Goal: Task Accomplishment & Management: Complete application form

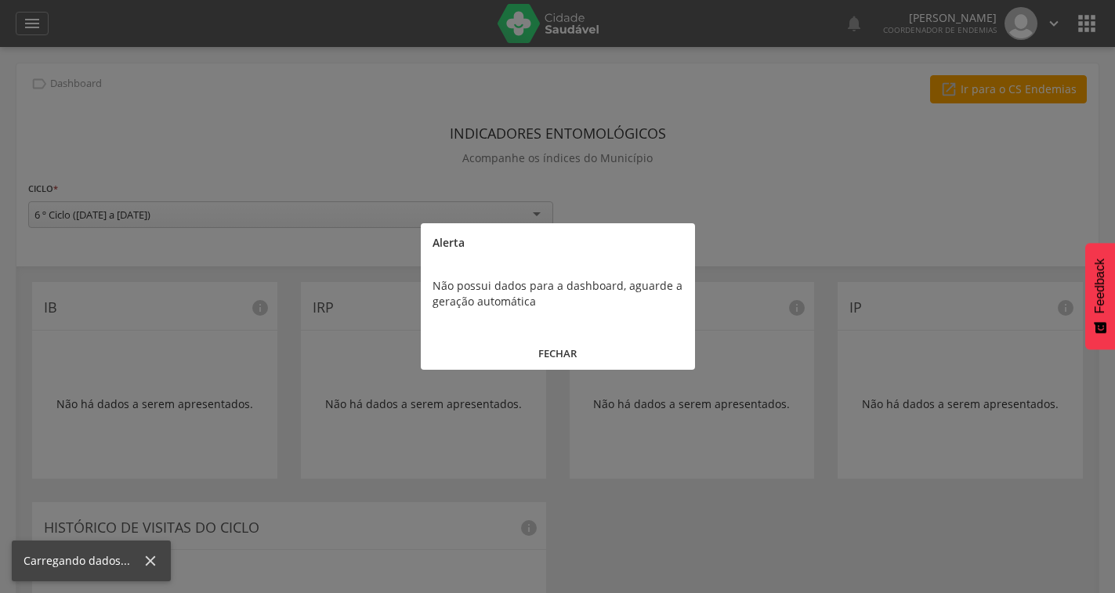
click at [567, 357] on button "FECHAR" at bounding box center [558, 354] width 274 height 34
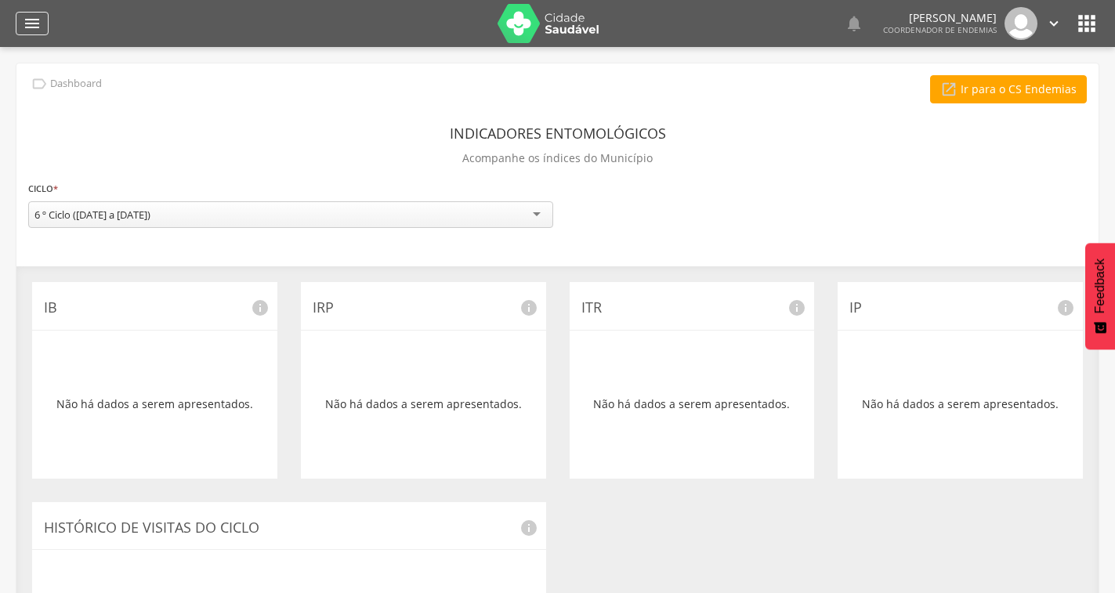
click at [24, 29] on icon "" at bounding box center [32, 23] width 19 height 19
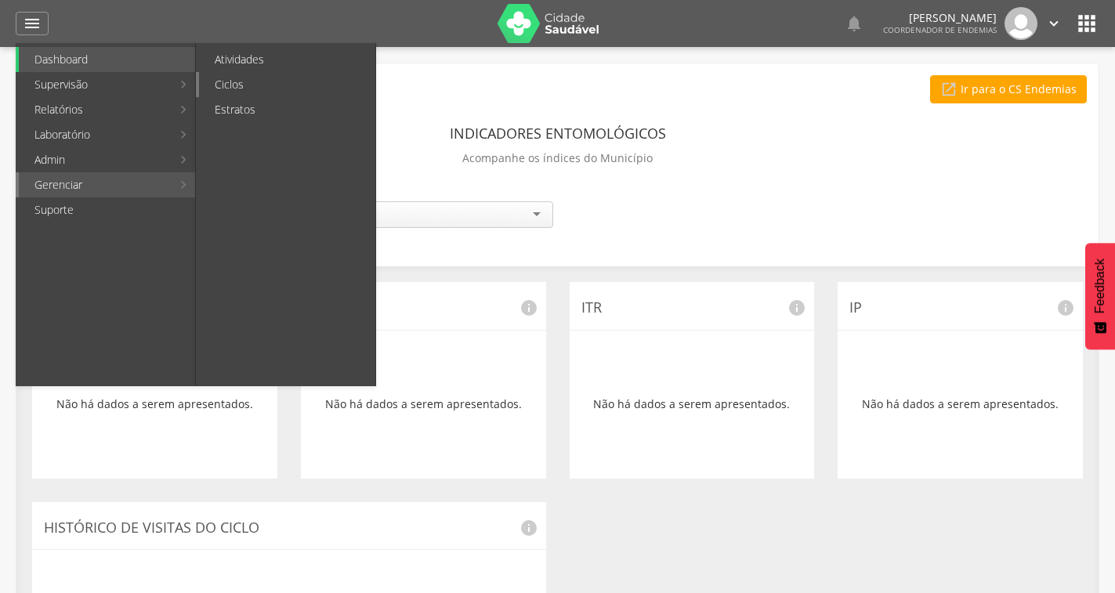
click at [227, 92] on link "Ciclos" at bounding box center [287, 84] width 176 height 25
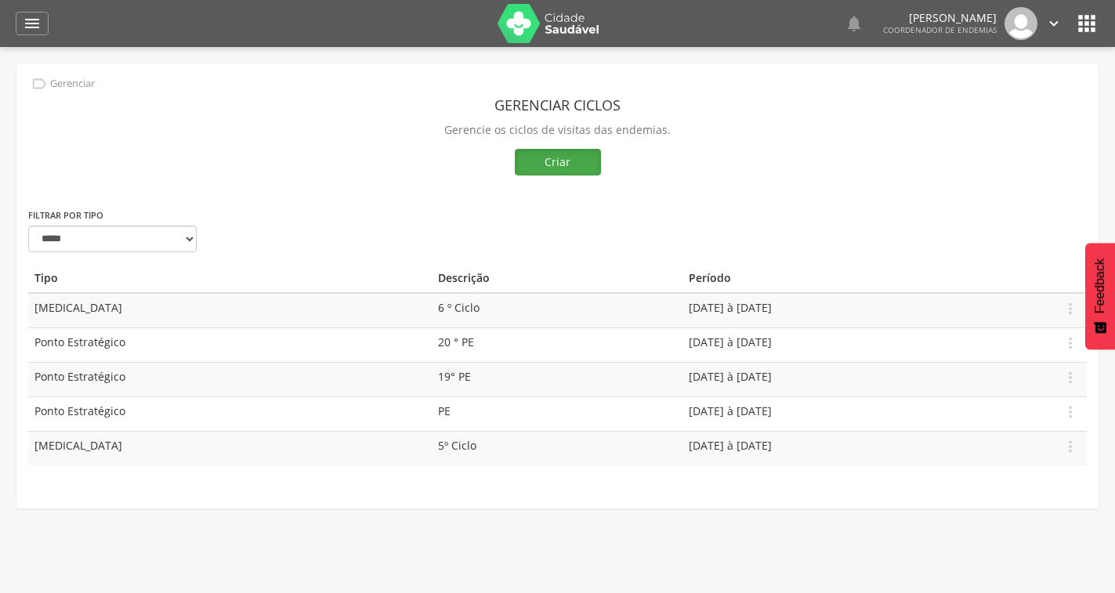
click at [563, 162] on button "Criar" at bounding box center [558, 162] width 86 height 27
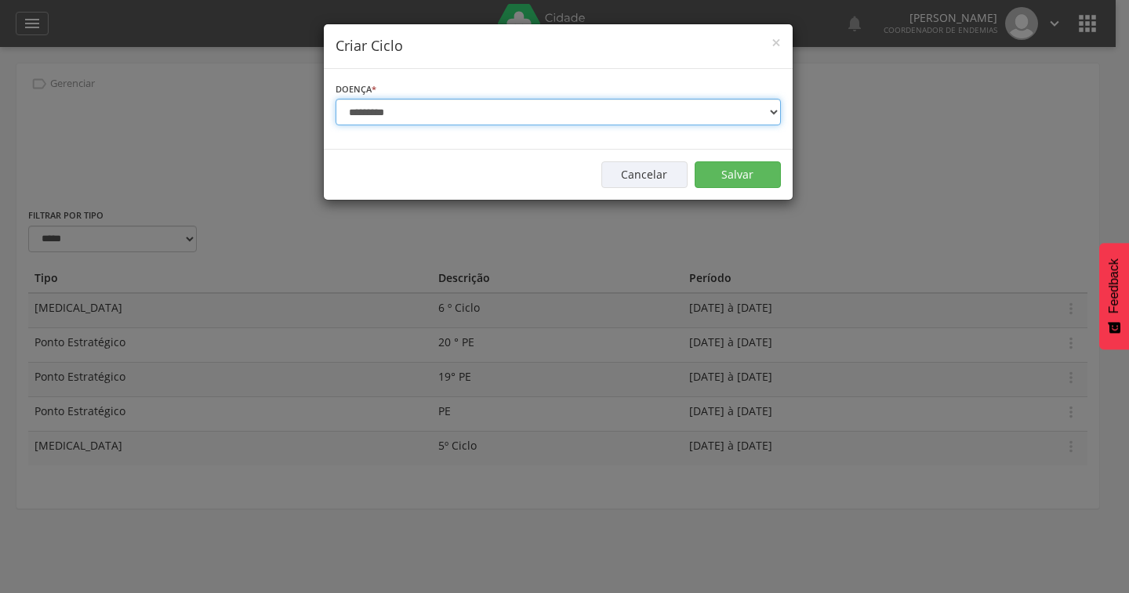
click at [437, 117] on select "**********" at bounding box center [557, 112] width 445 height 27
select select "*"
click at [335, 99] on select "**********" at bounding box center [557, 112] width 445 height 27
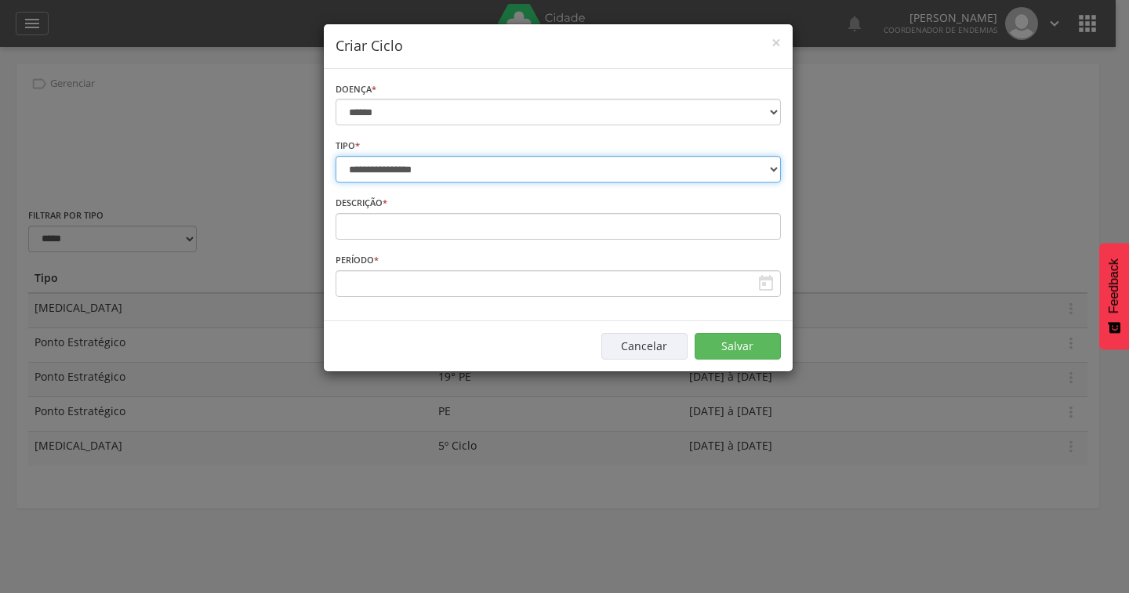
click at [423, 177] on select "**********" at bounding box center [557, 169] width 445 height 27
select select "*"
click at [335, 156] on select "**********" at bounding box center [557, 169] width 445 height 27
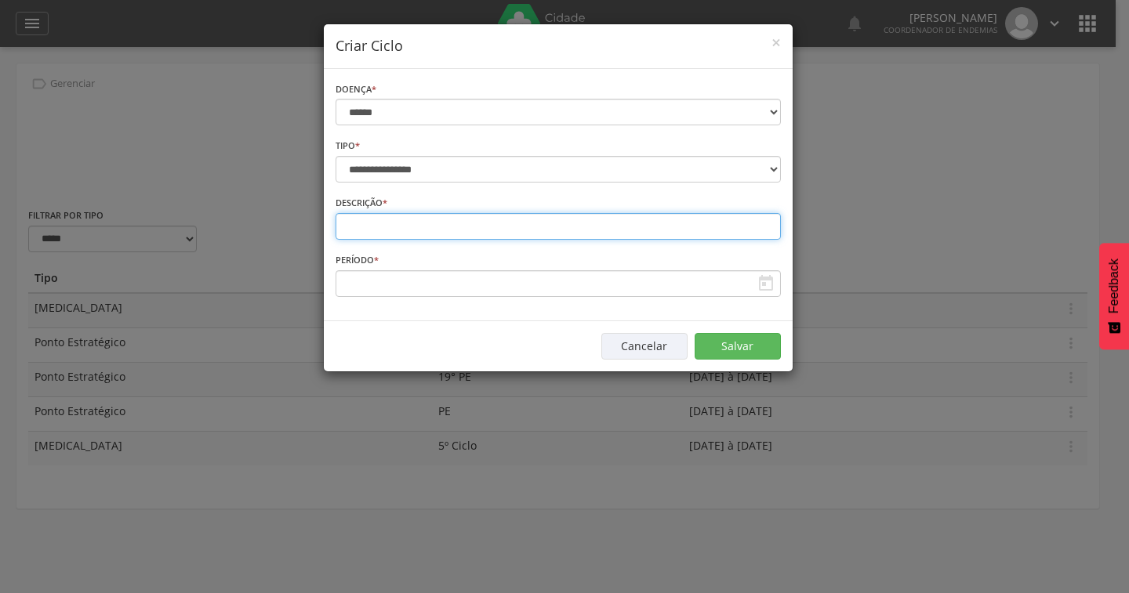
click at [424, 219] on input "text" at bounding box center [557, 226] width 445 height 27
type input "**********"
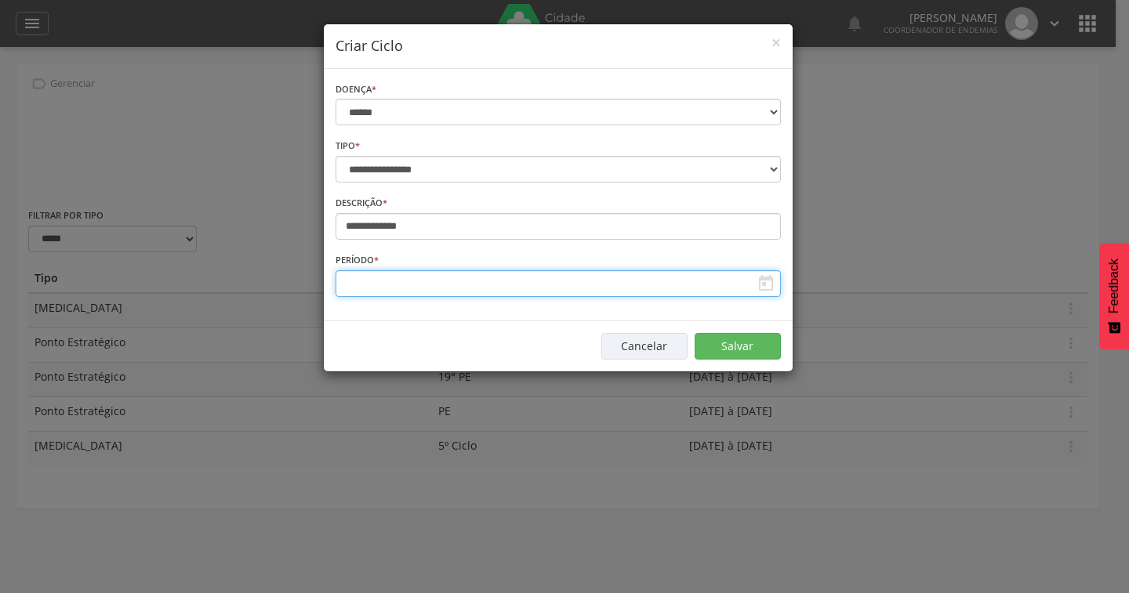
click at [411, 275] on input "text" at bounding box center [557, 283] width 445 height 27
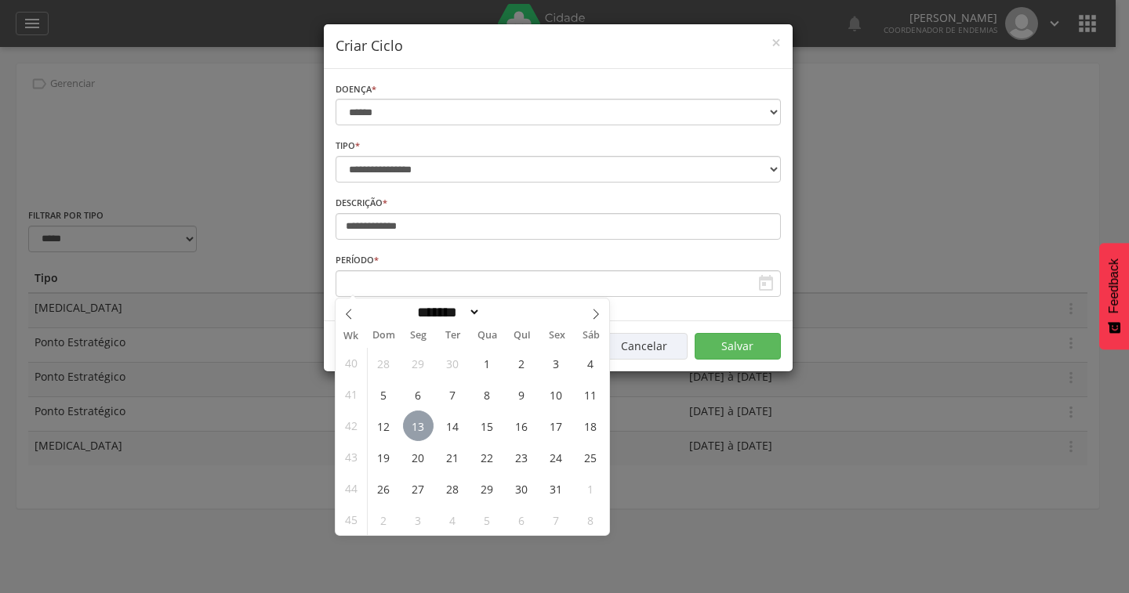
click at [421, 427] on span "13" at bounding box center [418, 426] width 31 height 31
click at [444, 425] on span "14" at bounding box center [452, 426] width 31 height 31
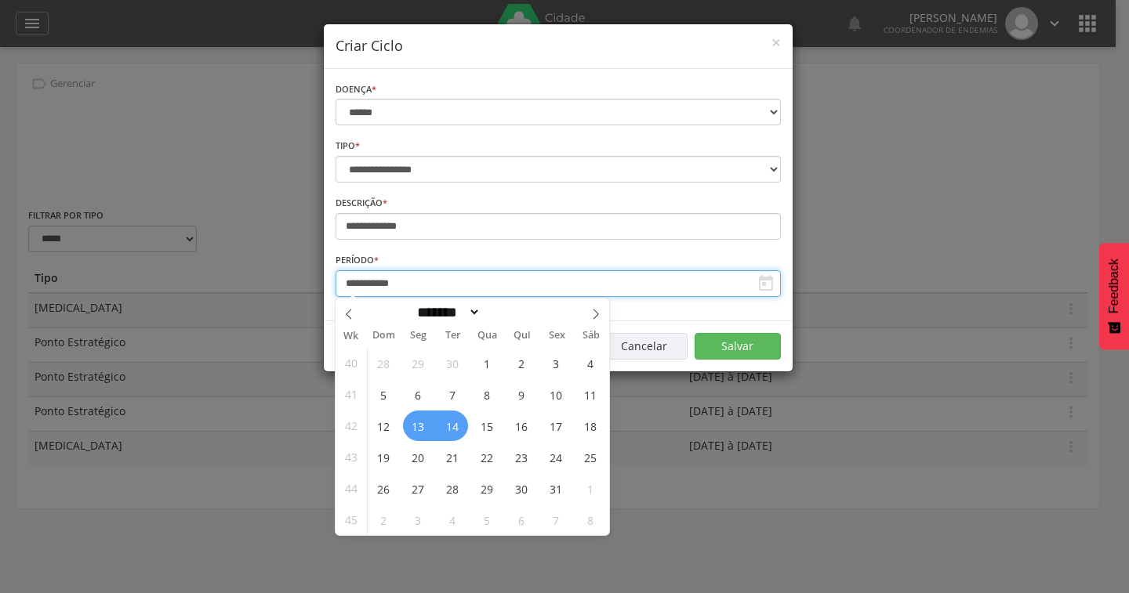
type input "**********"
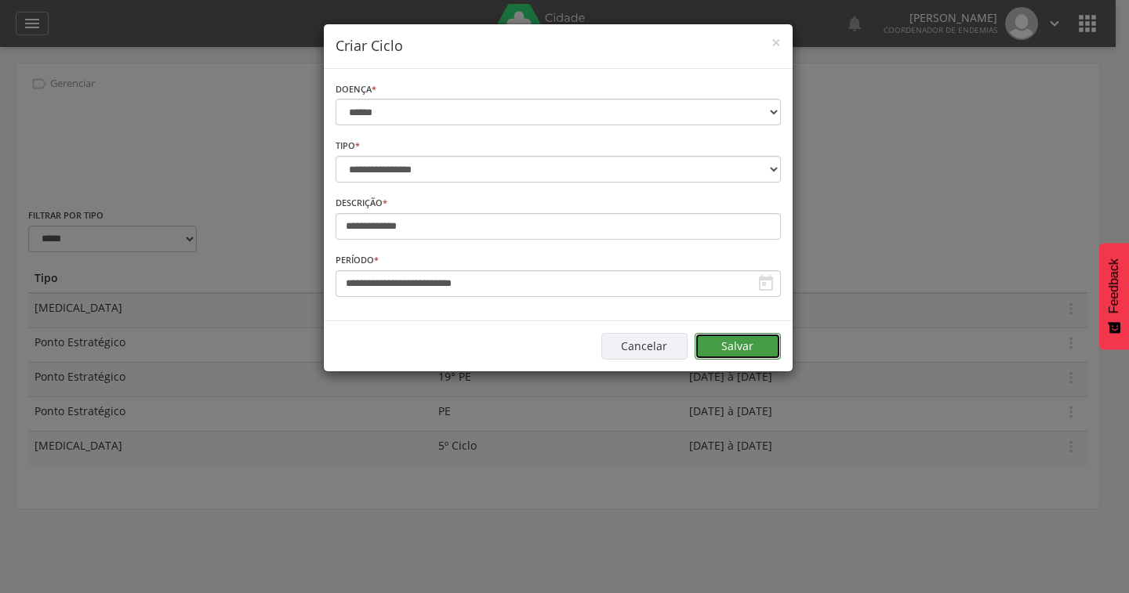
click at [749, 350] on button "Salvar" at bounding box center [737, 346] width 86 height 27
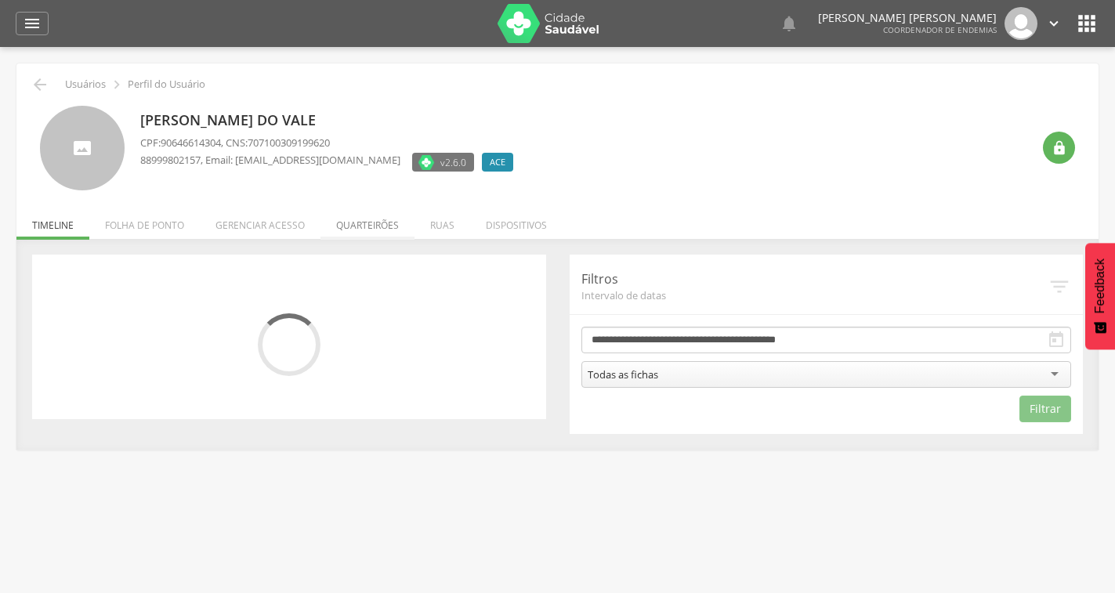
click at [386, 225] on li "Quarteirões" at bounding box center [368, 221] width 94 height 37
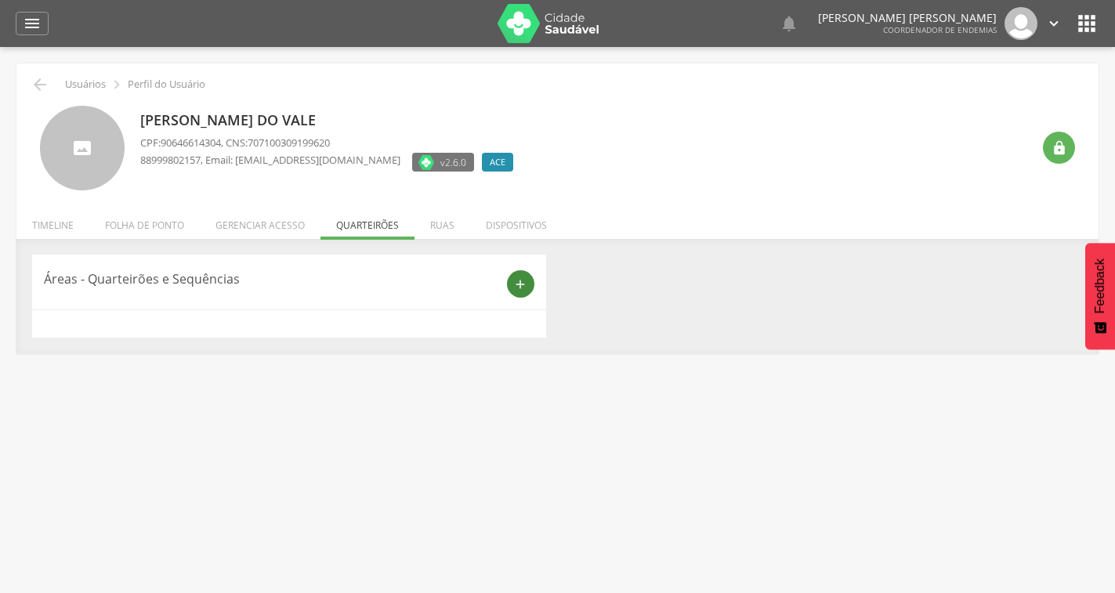
click at [517, 285] on icon "add" at bounding box center [520, 284] width 14 height 14
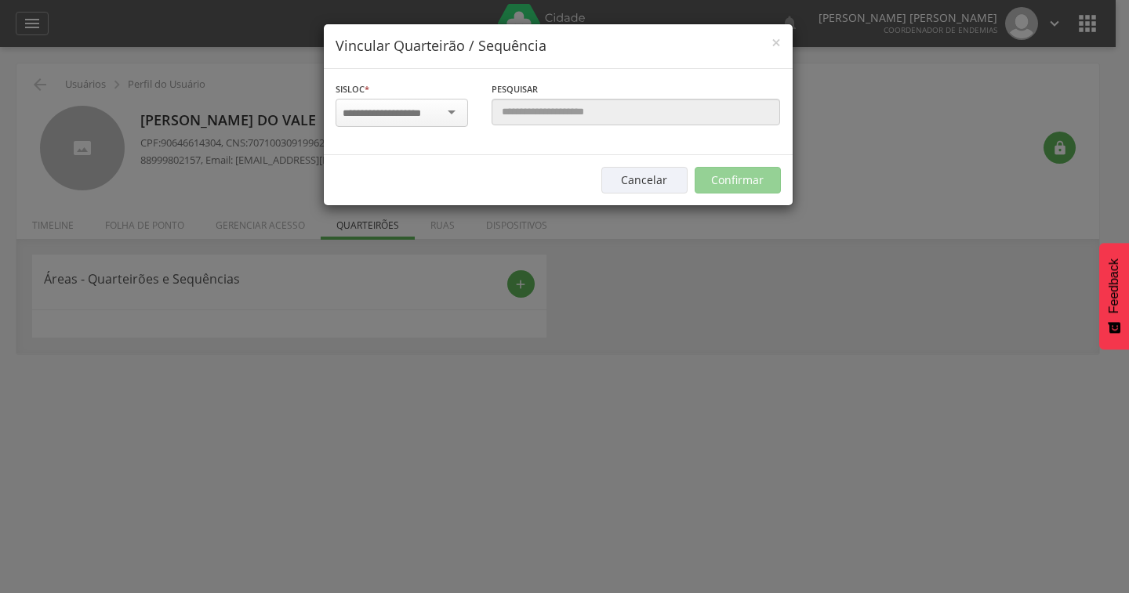
click at [440, 112] on input "select-one" at bounding box center [392, 114] width 99 height 14
click at [585, 72] on div "Sisloc * 1 - Centro 2 - [GEOGRAPHIC_DATA] 3 - [GEOGRAPHIC_DATA] 4 - [GEOGRAPHIC…" at bounding box center [558, 112] width 469 height 86
click at [767, 49] on h4 "Vincular Quarteirão / Sequência" at bounding box center [557, 46] width 445 height 20
click at [776, 44] on span "×" at bounding box center [775, 42] width 9 height 22
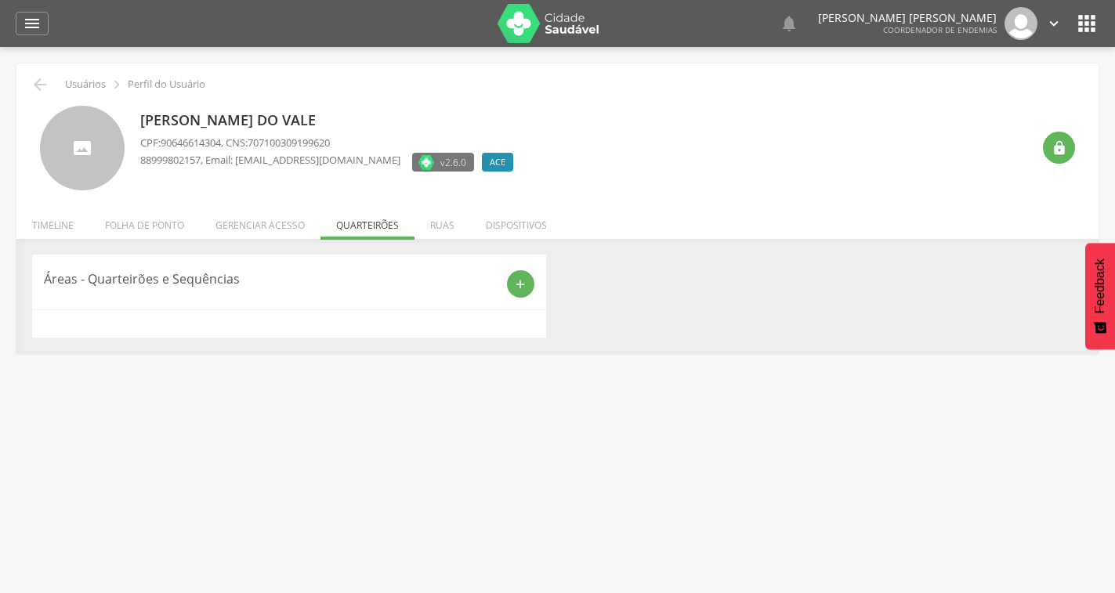
click at [293, 224] on li "Gerenciar acesso" at bounding box center [260, 221] width 121 height 37
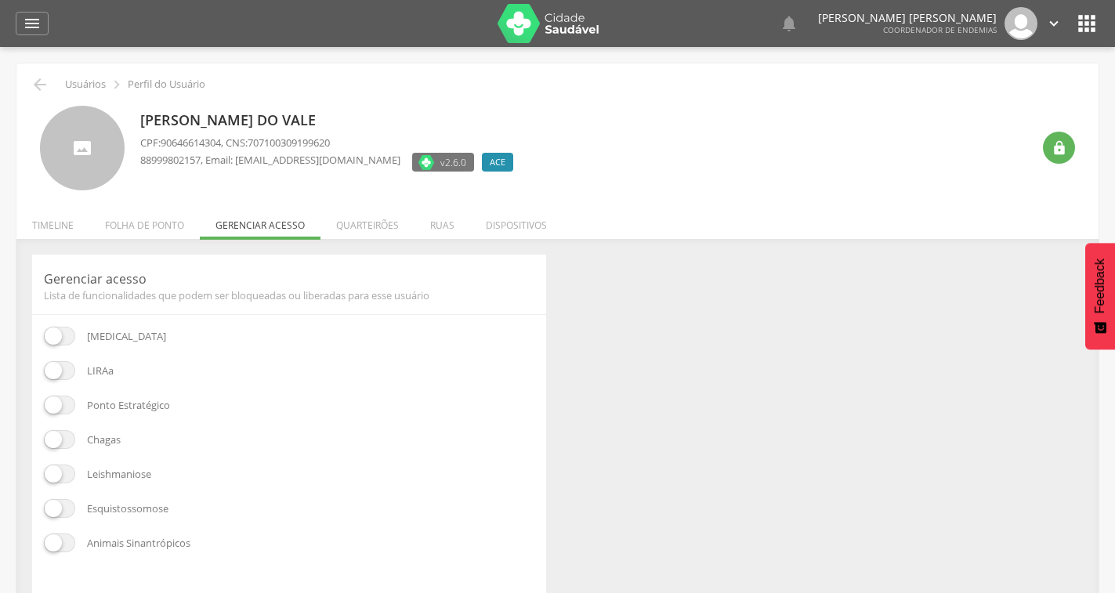
click at [56, 376] on span at bounding box center [59, 370] width 31 height 19
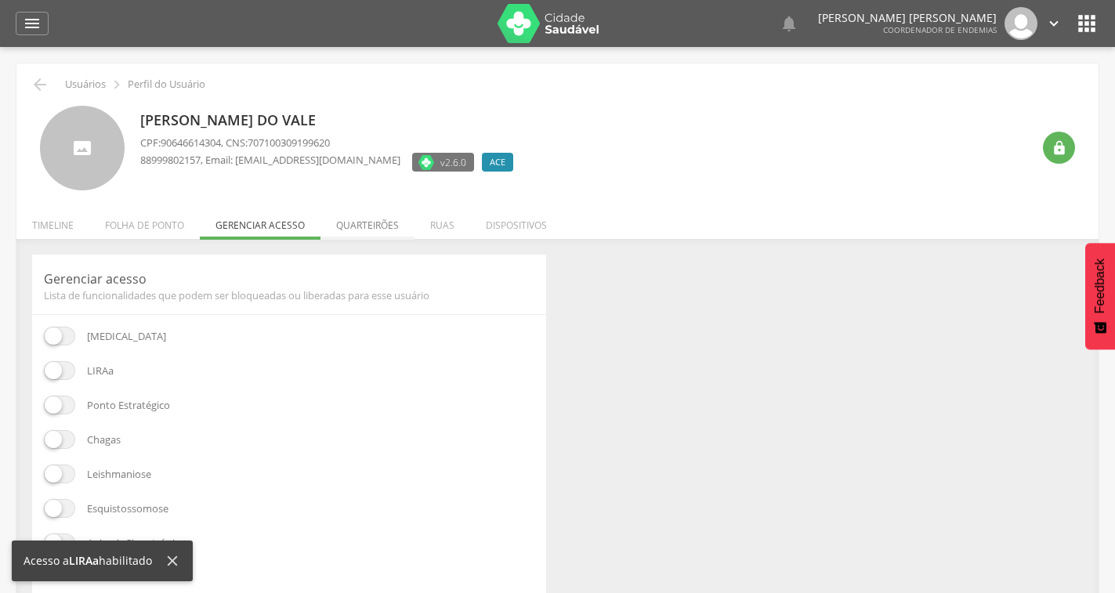
click at [358, 222] on li "Quarteirões" at bounding box center [368, 221] width 94 height 37
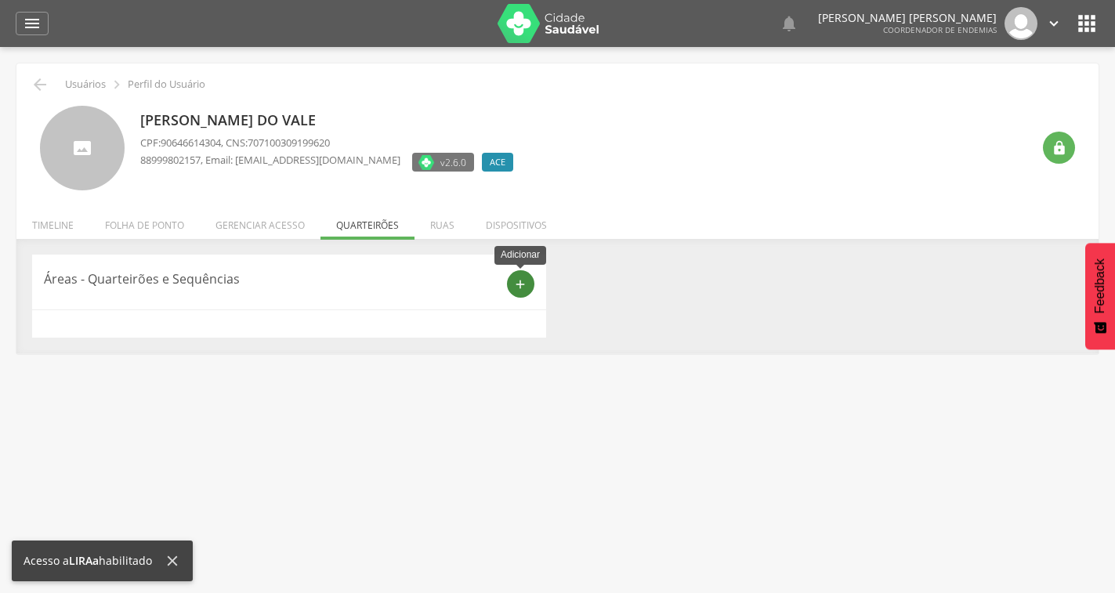
click at [517, 285] on icon "add" at bounding box center [520, 284] width 14 height 14
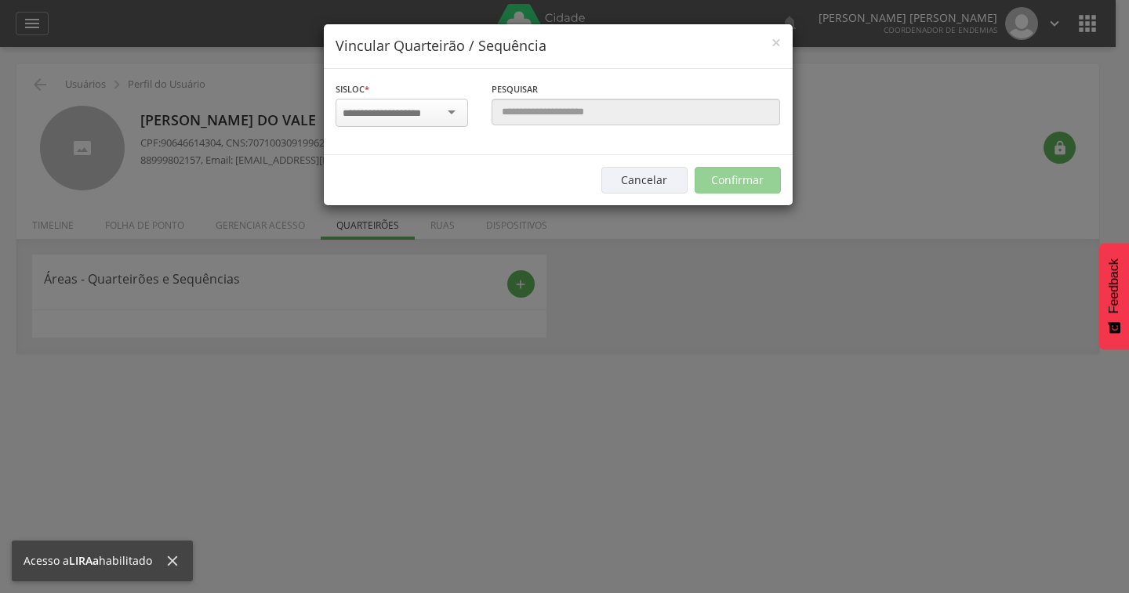
click at [449, 110] on div at bounding box center [401, 113] width 132 height 28
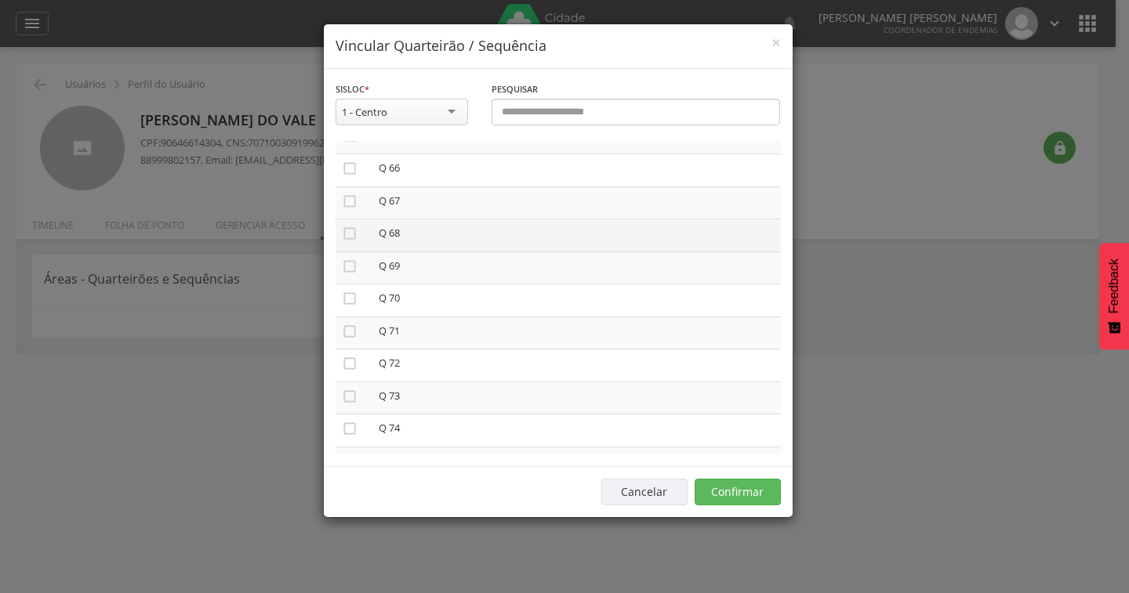
scroll to position [1971, 0]
click at [352, 169] on icon "" at bounding box center [350, 169] width 16 height 16
click at [348, 201] on icon "" at bounding box center [350, 202] width 16 height 16
click at [354, 239] on icon "" at bounding box center [350, 234] width 16 height 16
click at [353, 266] on icon "" at bounding box center [350, 267] width 16 height 16
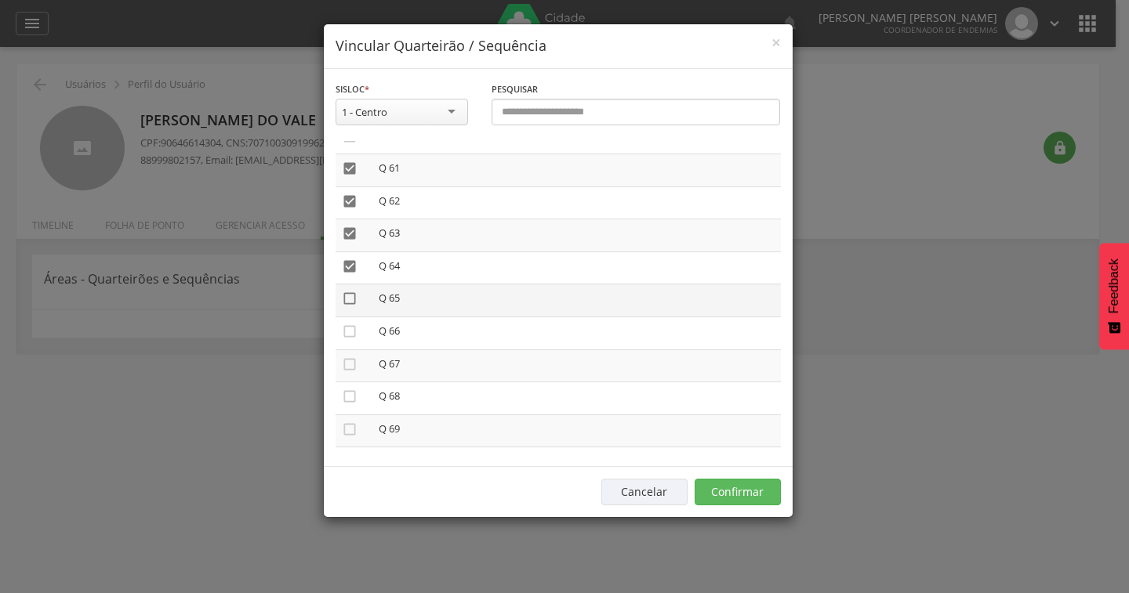
click at [349, 303] on icon "" at bounding box center [350, 299] width 16 height 16
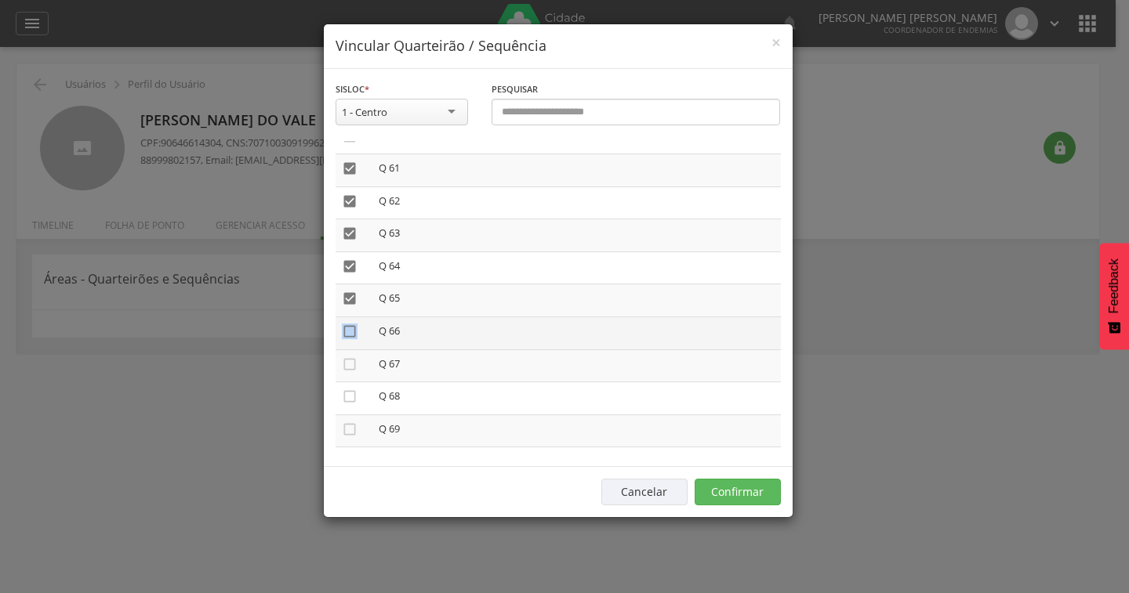
click at [350, 339] on icon "" at bounding box center [350, 332] width 16 height 16
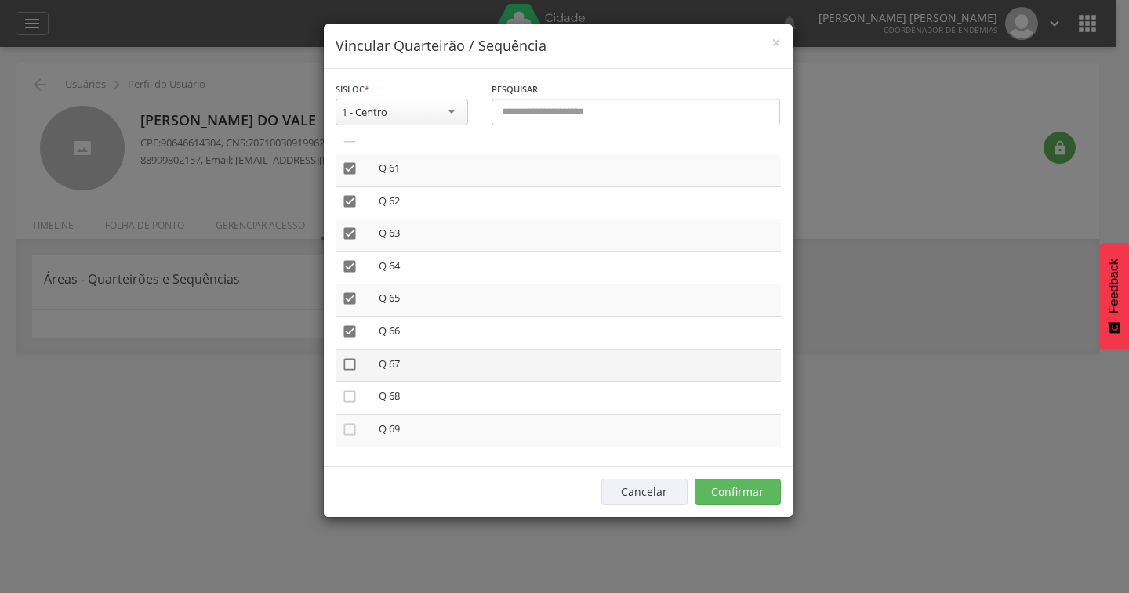
click at [348, 369] on icon "" at bounding box center [350, 365] width 16 height 16
click at [349, 402] on icon "" at bounding box center [350, 397] width 16 height 16
click at [344, 434] on icon "" at bounding box center [350, 430] width 16 height 16
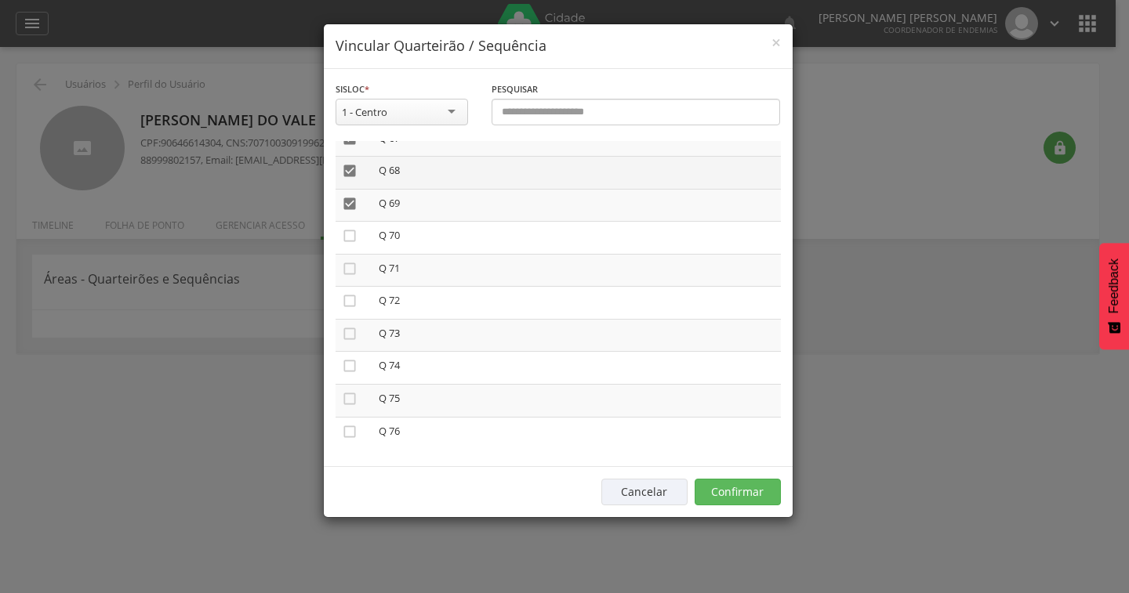
scroll to position [2206, 0]
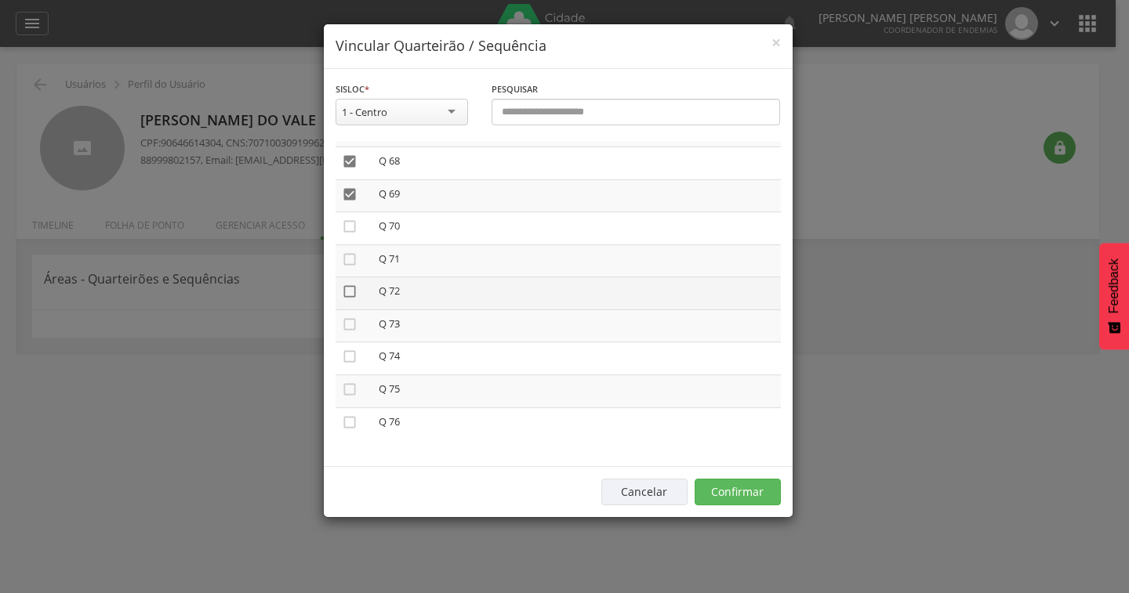
drag, startPoint x: 353, startPoint y: 225, endPoint x: 343, endPoint y: 288, distance: 63.7
click at [352, 225] on icon "" at bounding box center [350, 227] width 16 height 16
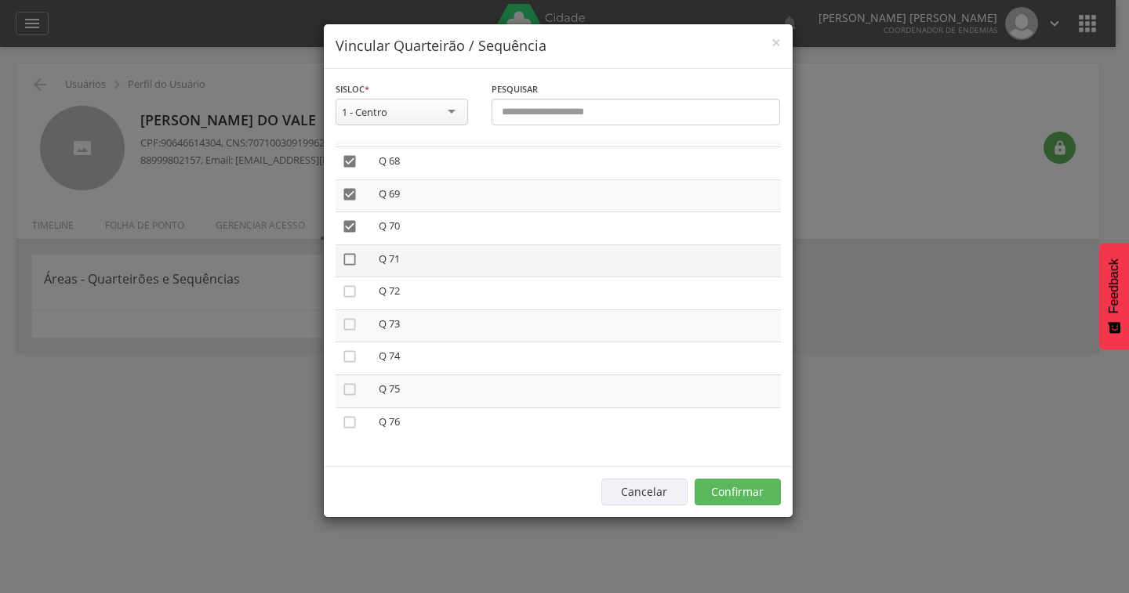
click at [345, 254] on icon "" at bounding box center [350, 260] width 16 height 16
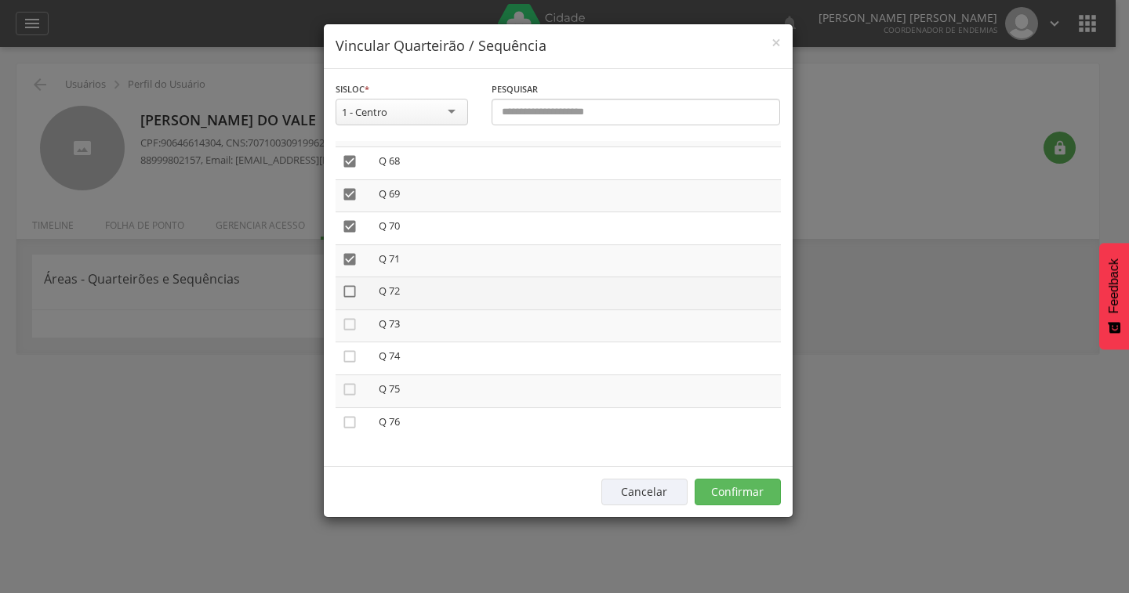
click at [350, 285] on icon "" at bounding box center [350, 292] width 16 height 16
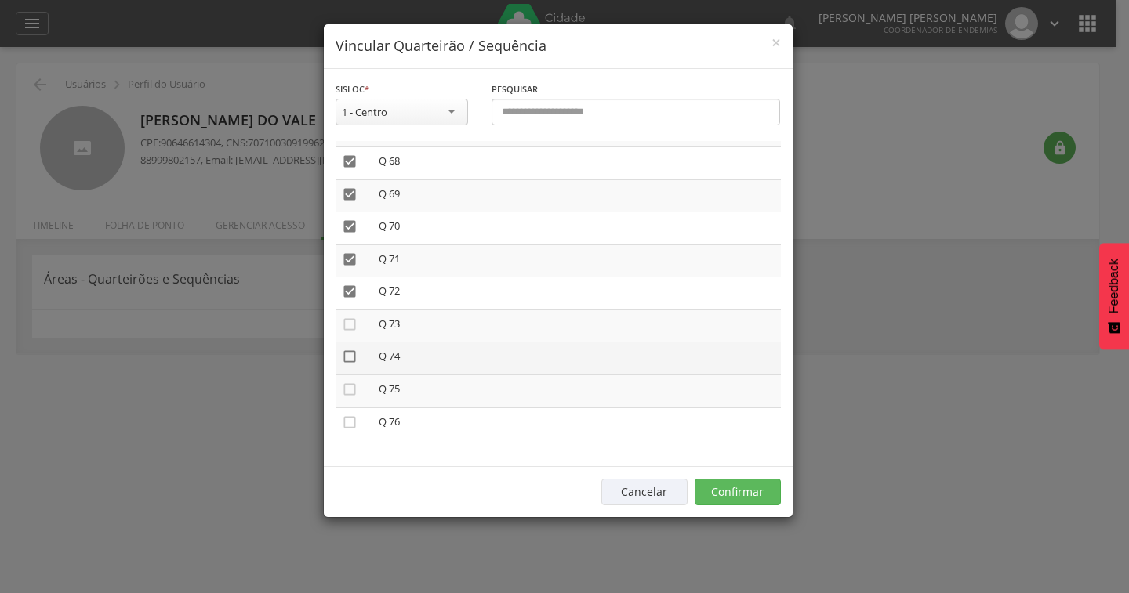
drag, startPoint x: 348, startPoint y: 328, endPoint x: 347, endPoint y: 355, distance: 27.4
click at [347, 328] on icon "" at bounding box center [350, 325] width 16 height 16
click at [352, 356] on icon "" at bounding box center [350, 357] width 16 height 16
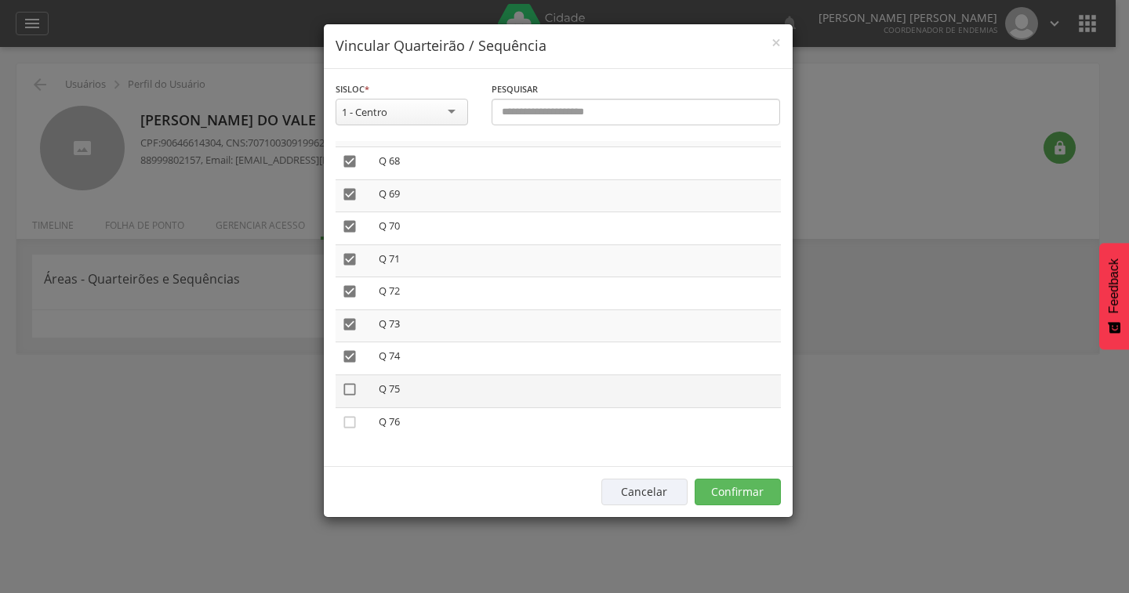
click at [352, 393] on icon "" at bounding box center [350, 390] width 16 height 16
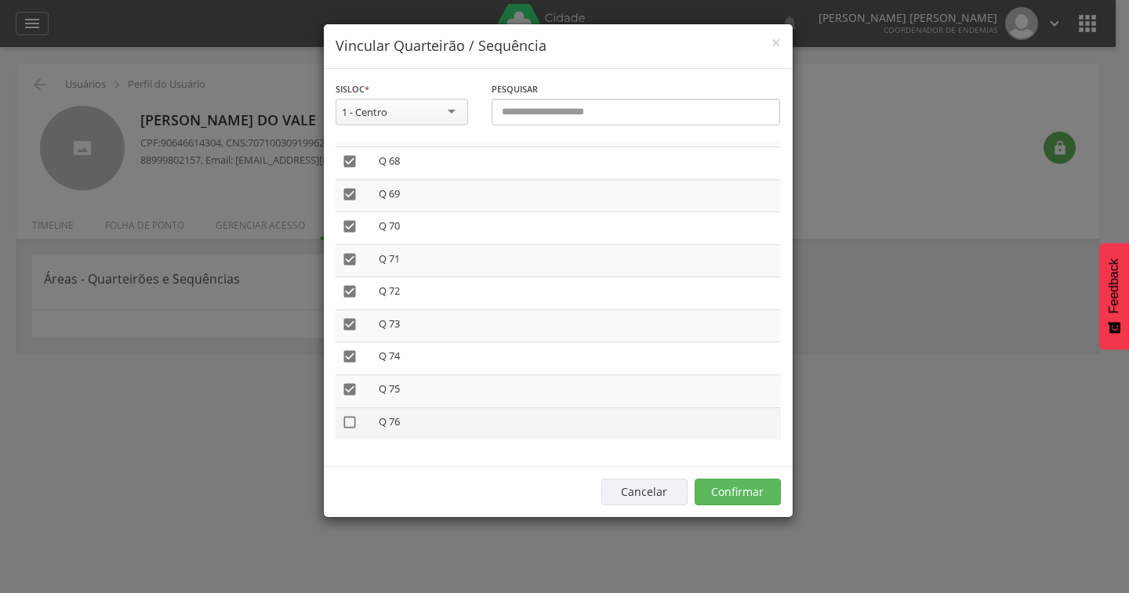
click at [350, 421] on icon "" at bounding box center [350, 423] width 16 height 16
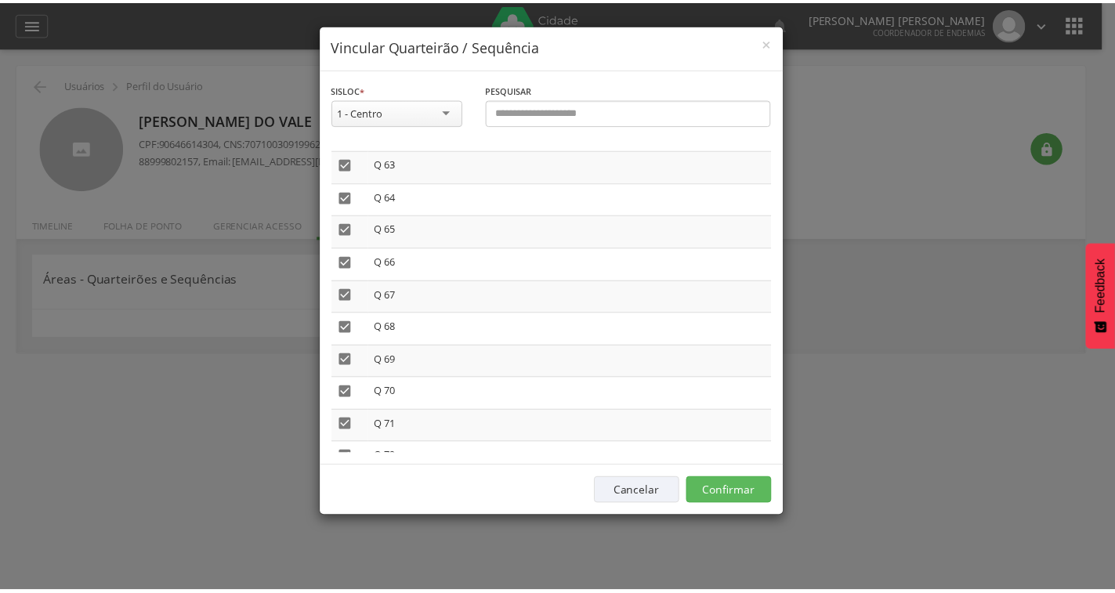
scroll to position [1972, 0]
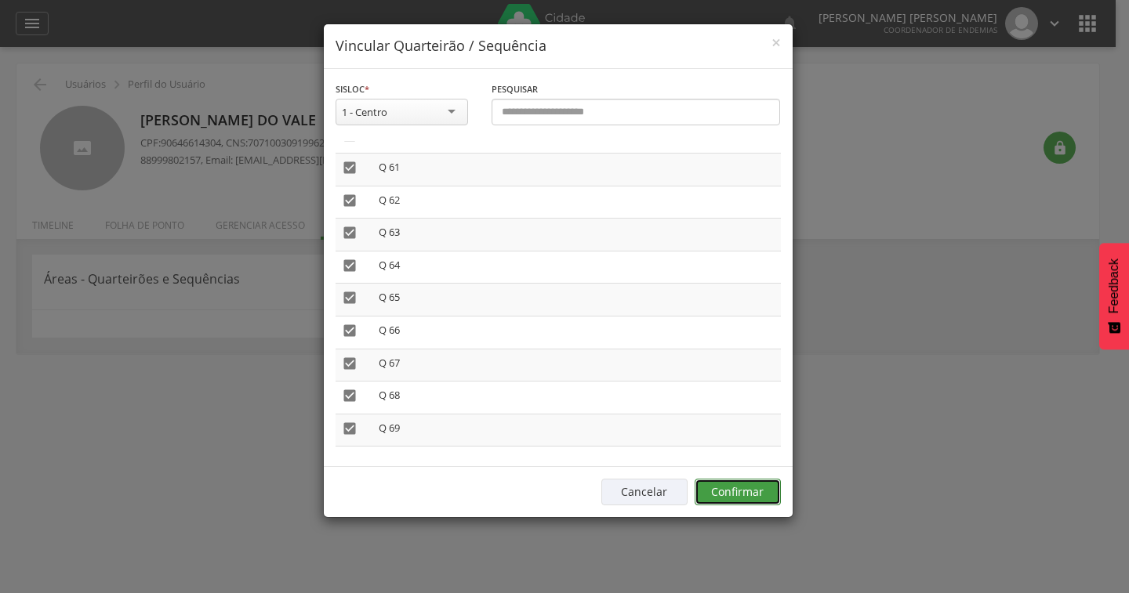
click at [758, 497] on button "Confirmar" at bounding box center [737, 492] width 86 height 27
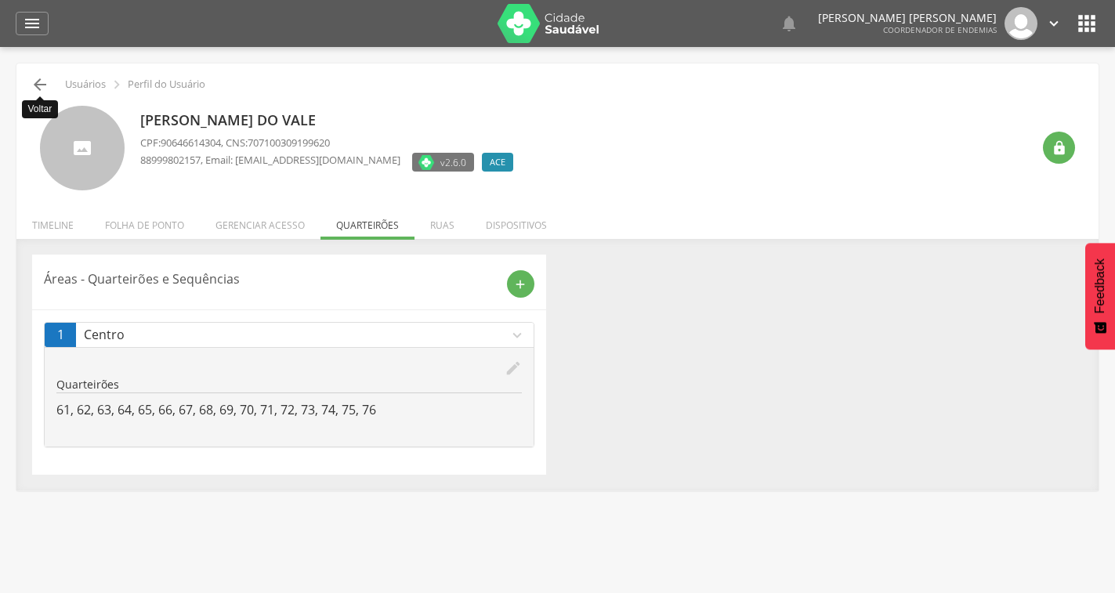
click at [39, 82] on icon "" at bounding box center [40, 84] width 19 height 19
